Goal: Transaction & Acquisition: Purchase product/service

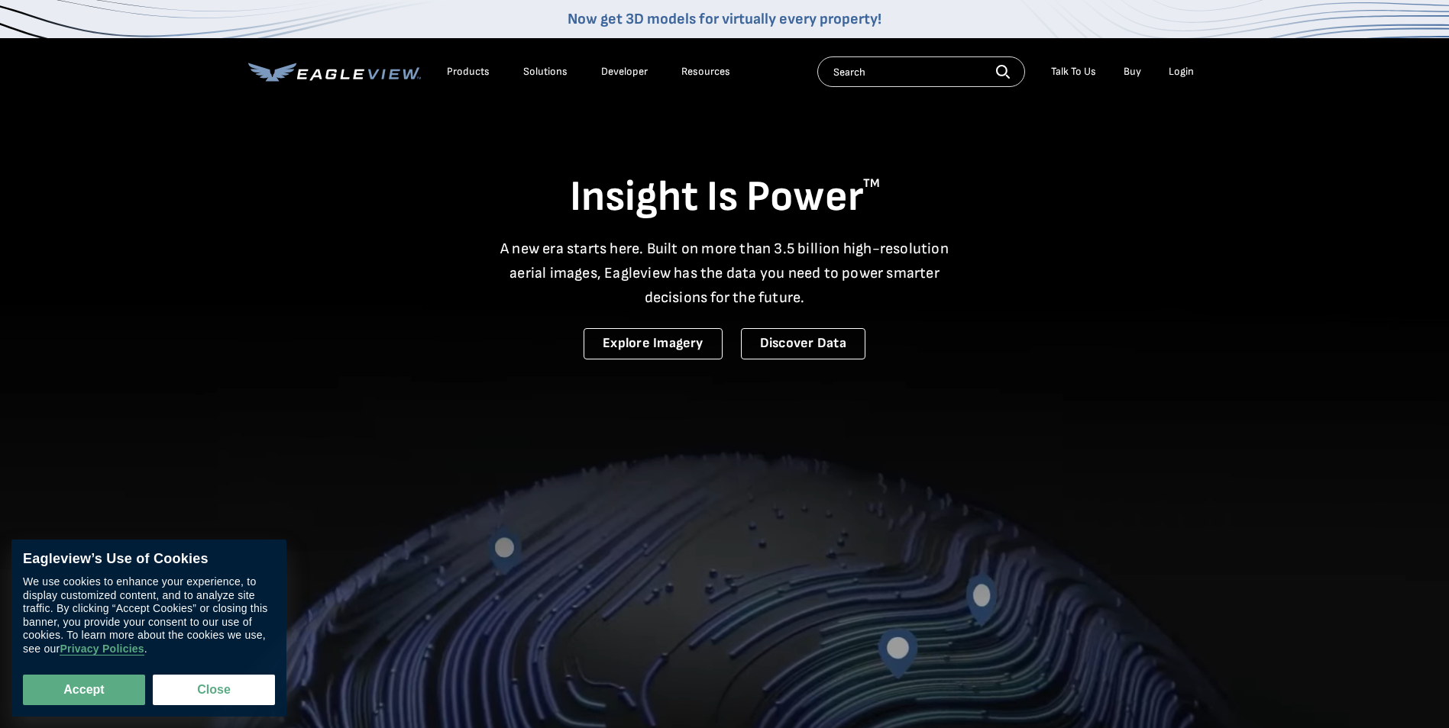
click at [1171, 73] on div "Login" at bounding box center [1180, 72] width 25 height 14
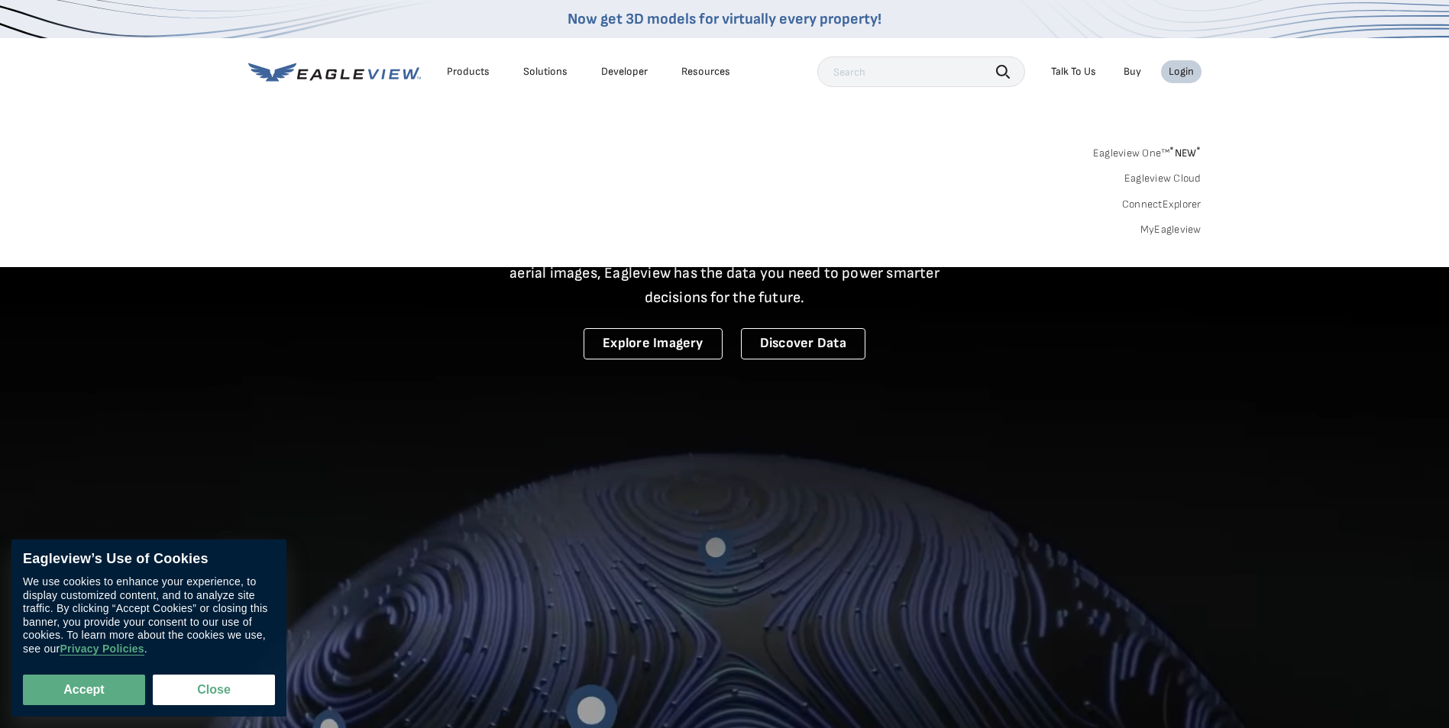
click at [1157, 229] on link "MyEagleview" at bounding box center [1170, 230] width 61 height 14
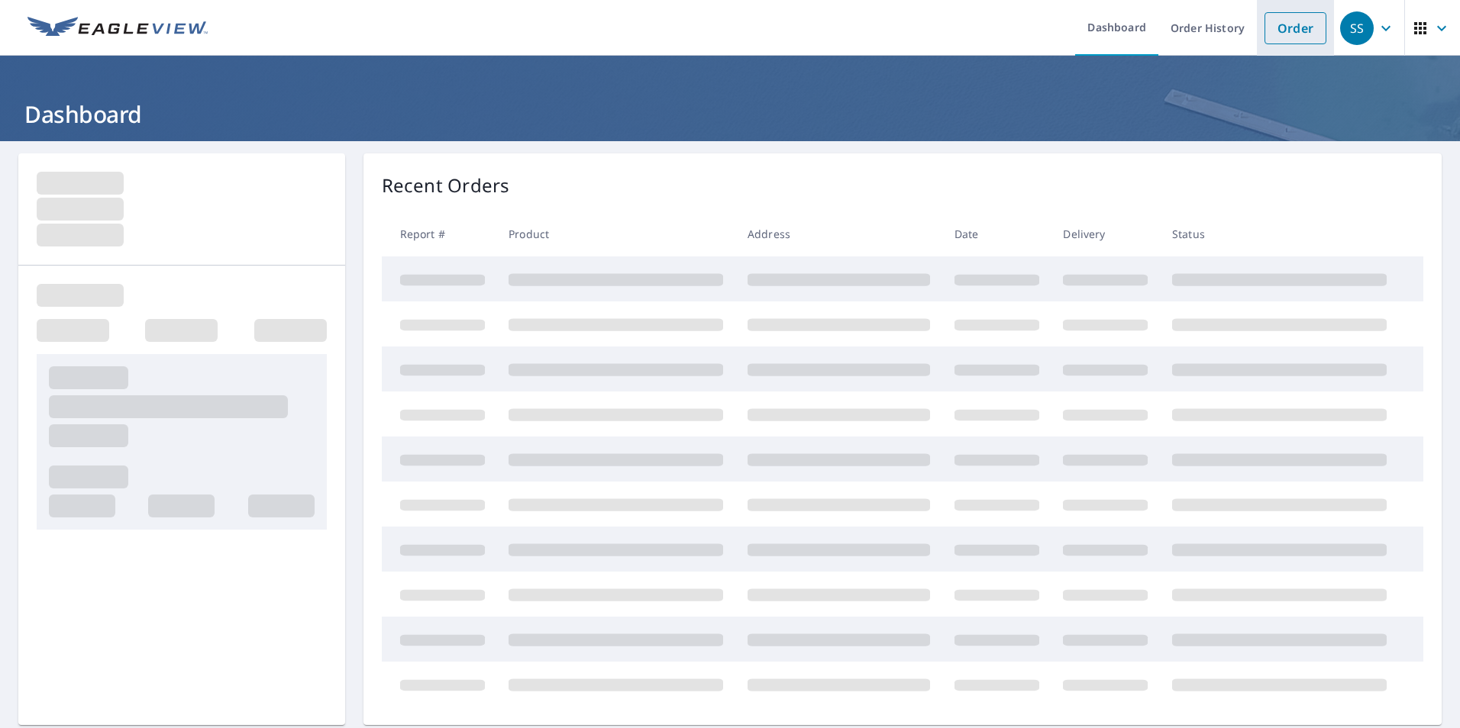
click at [1290, 32] on link "Order" at bounding box center [1296, 28] width 62 height 32
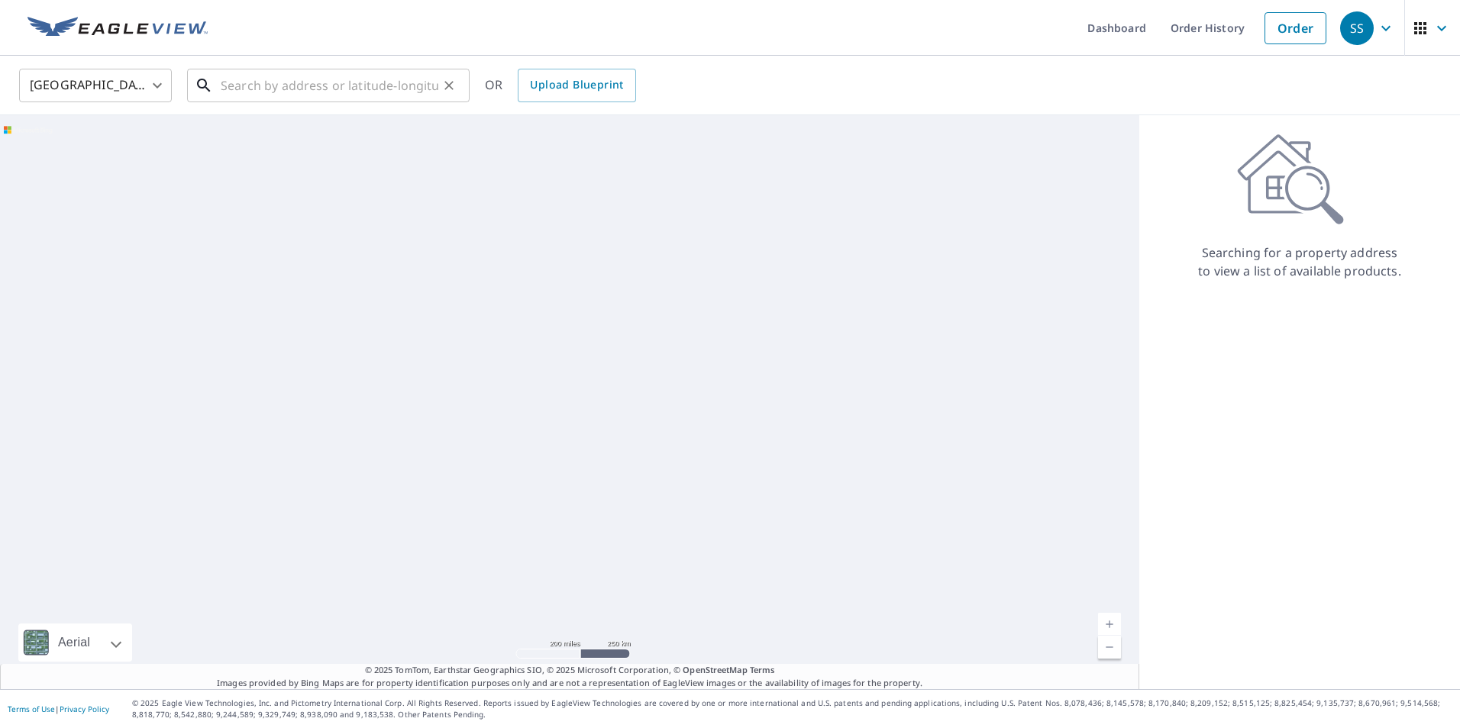
click at [301, 79] on input "text" at bounding box center [330, 85] width 218 height 43
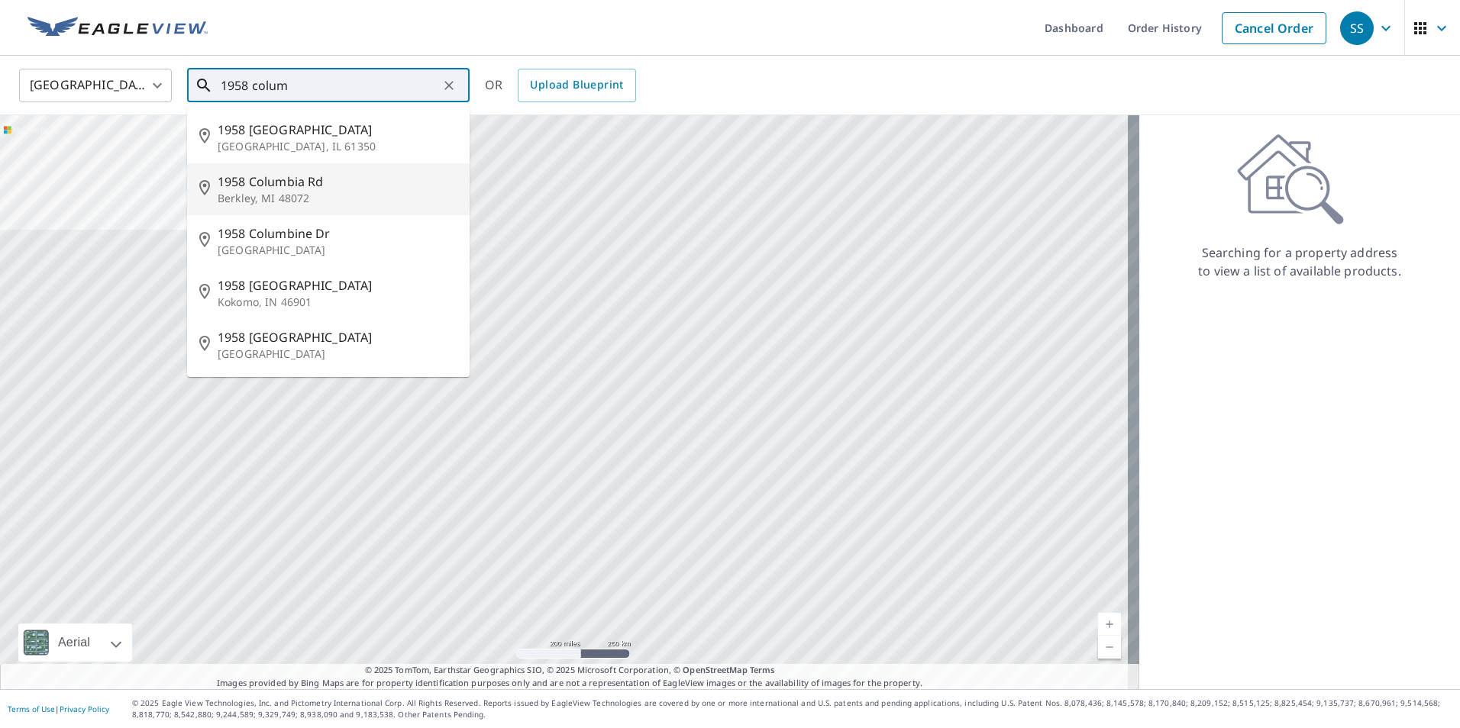
click at [250, 189] on span "1958 Columbia Rd" at bounding box center [338, 182] width 240 height 18
type input "[STREET_ADDRESS]"
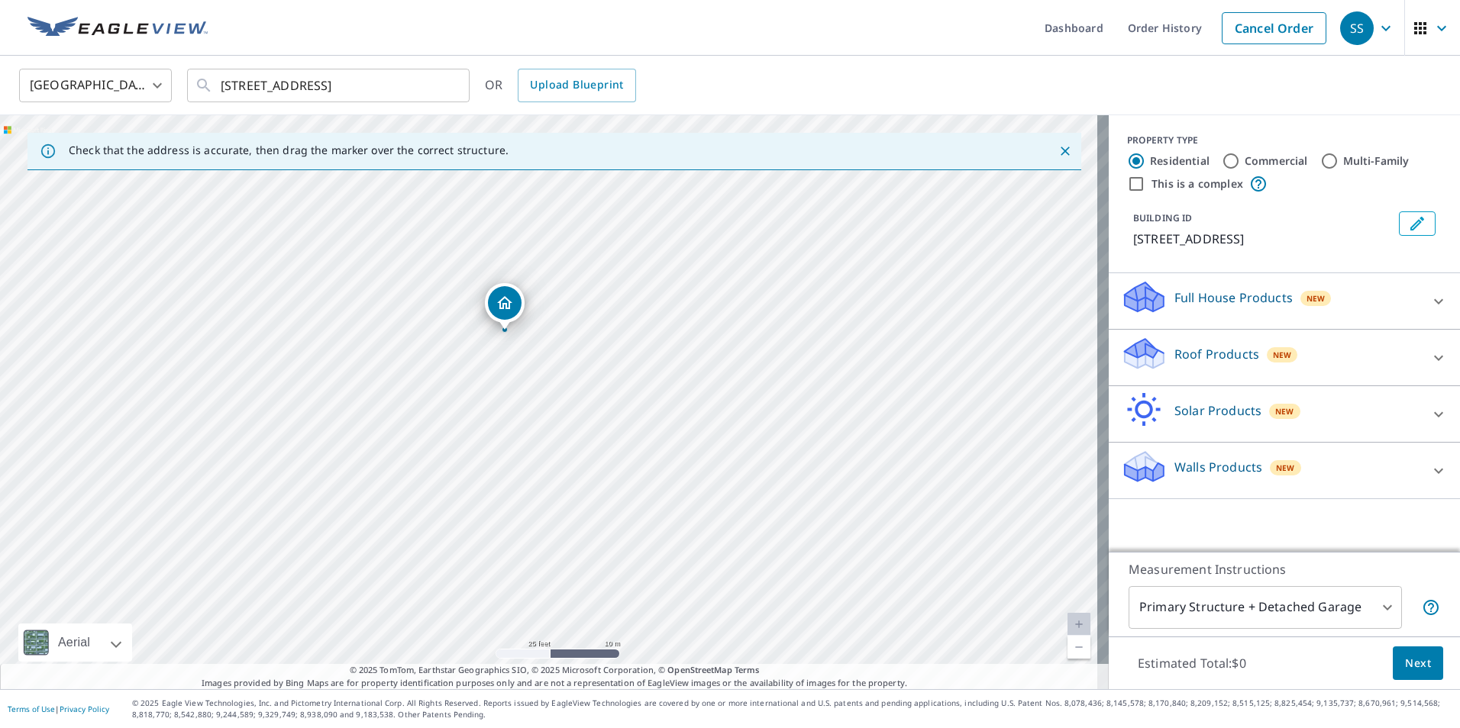
click at [1211, 355] on p "Roof Products" at bounding box center [1216, 354] width 85 height 18
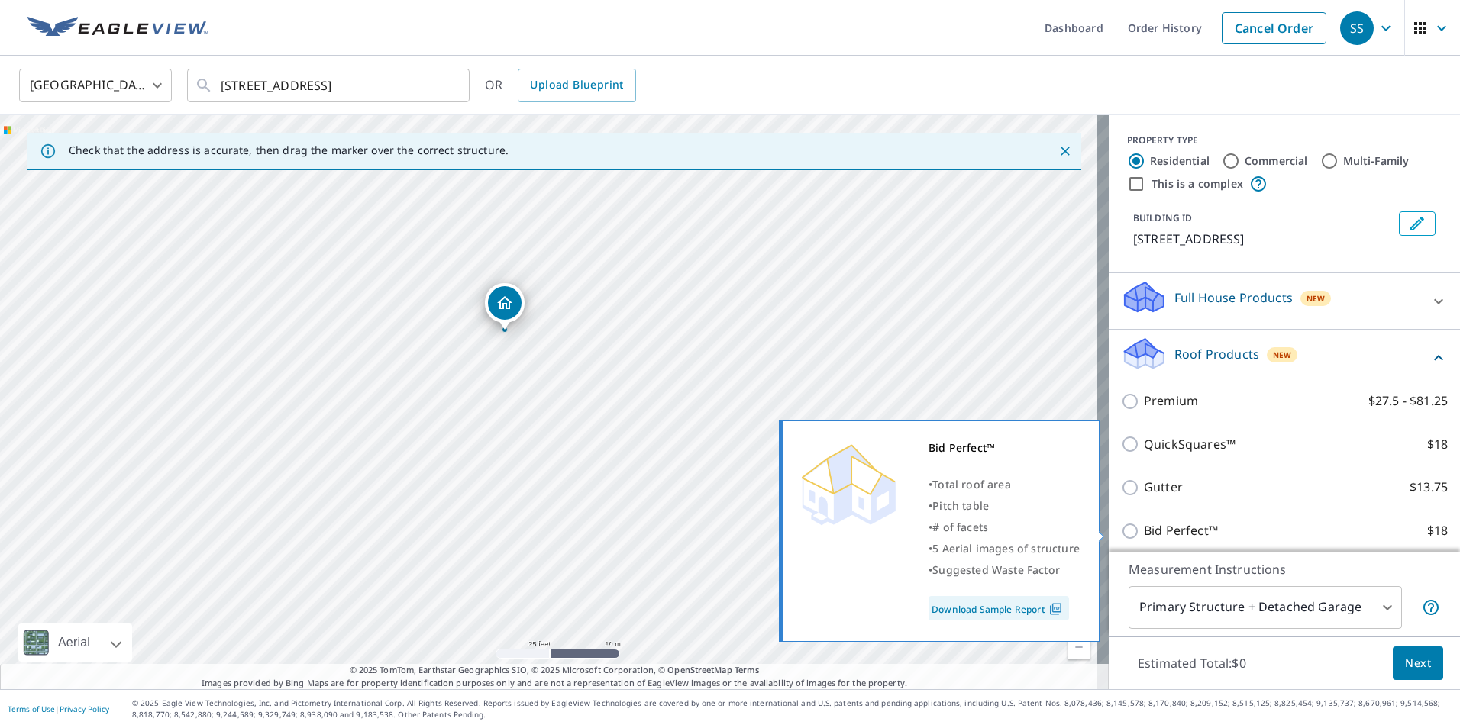
click at [1121, 535] on input "Bid Perfect™ $18" at bounding box center [1132, 531] width 23 height 18
checkbox input "true"
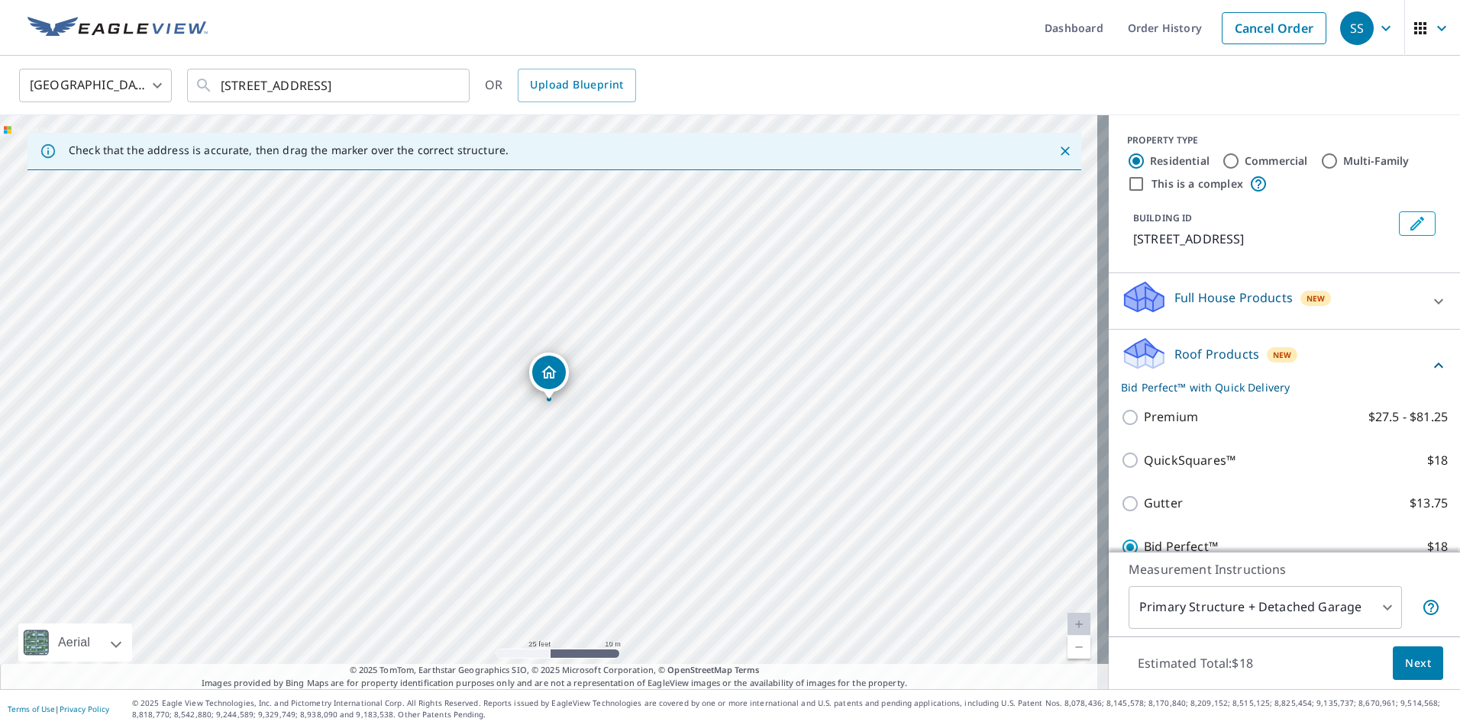
click at [1408, 663] on span "Next" at bounding box center [1418, 663] width 26 height 19
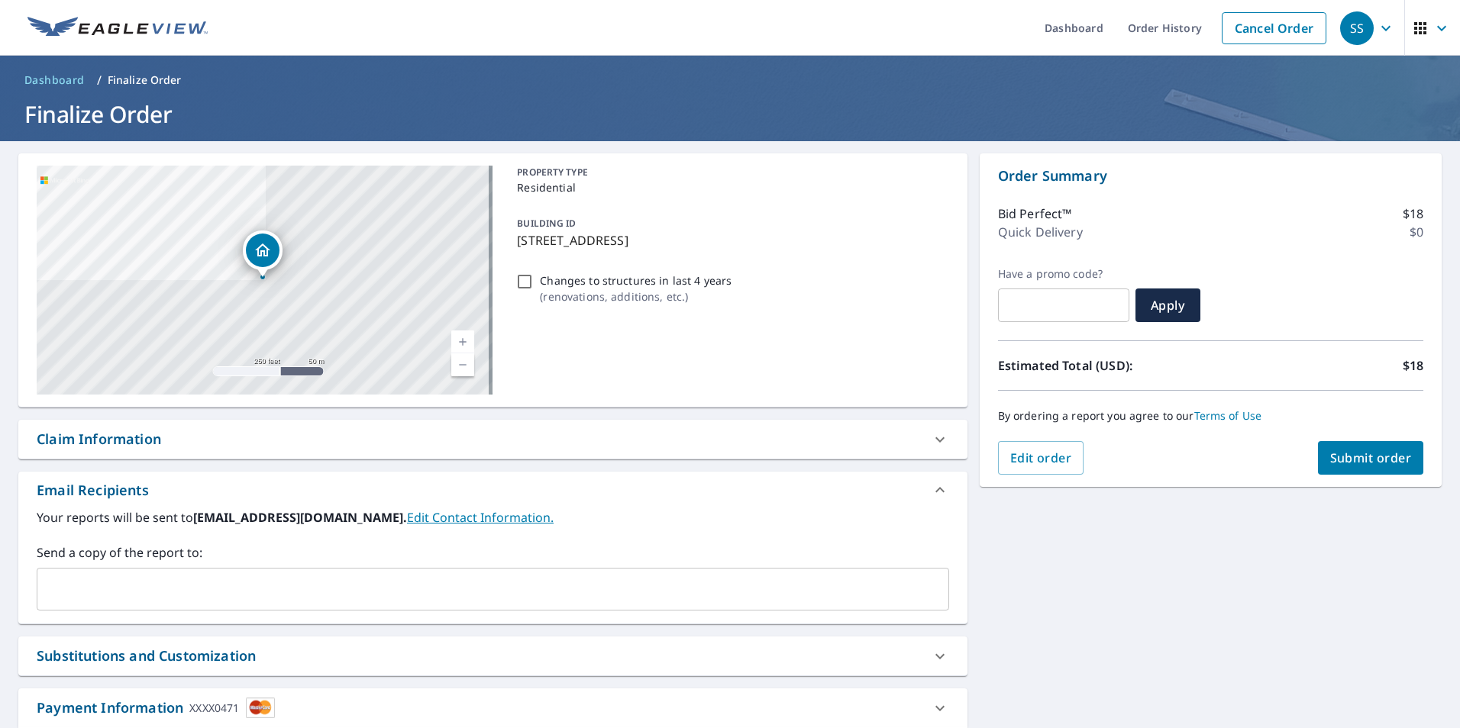
click at [1349, 459] on span "Submit order" at bounding box center [1371, 458] width 82 height 17
